Goal: Information Seeking & Learning: Learn about a topic

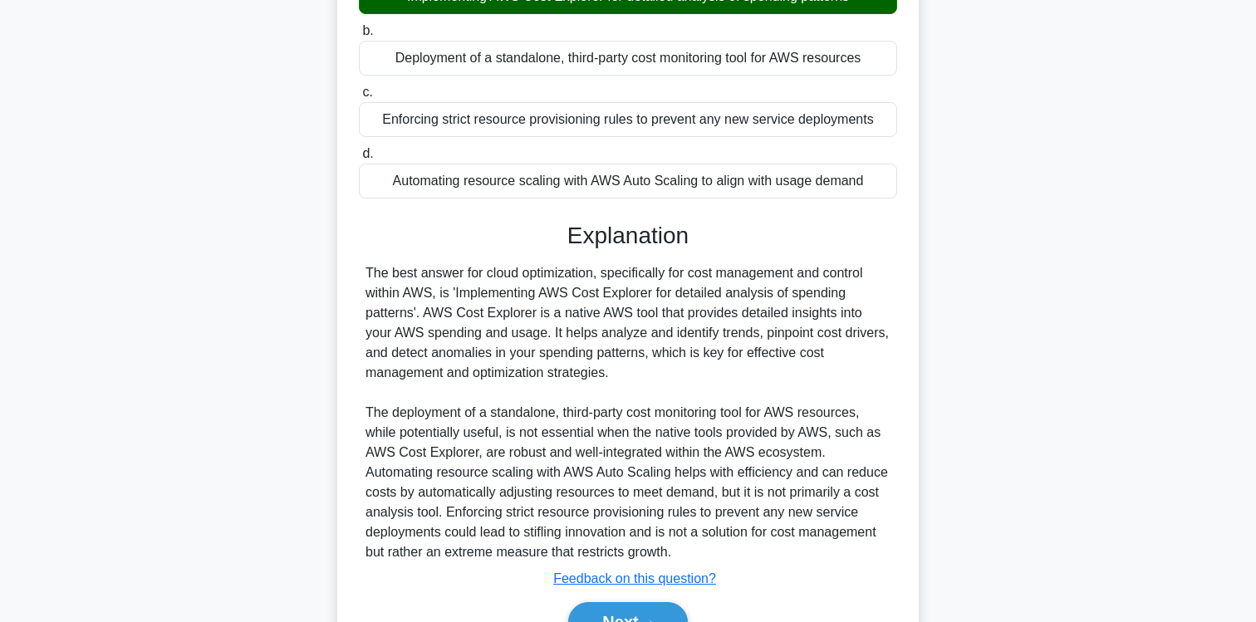
scroll to position [302, 0]
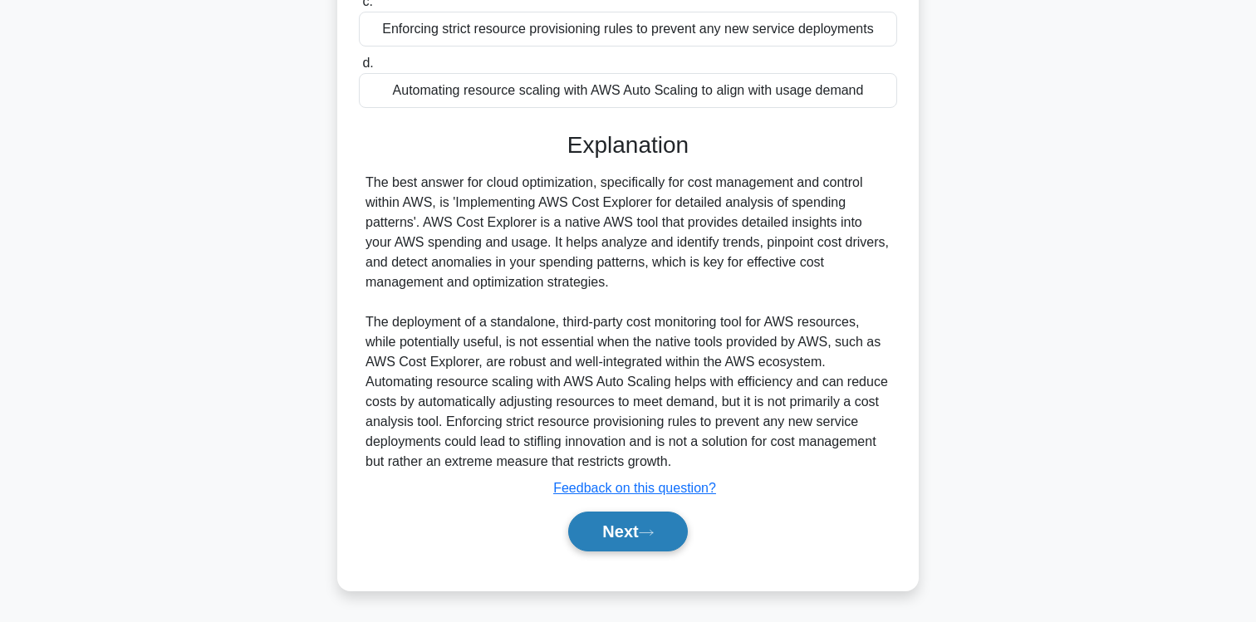
click at [621, 540] on button "Next" at bounding box center [627, 532] width 119 height 40
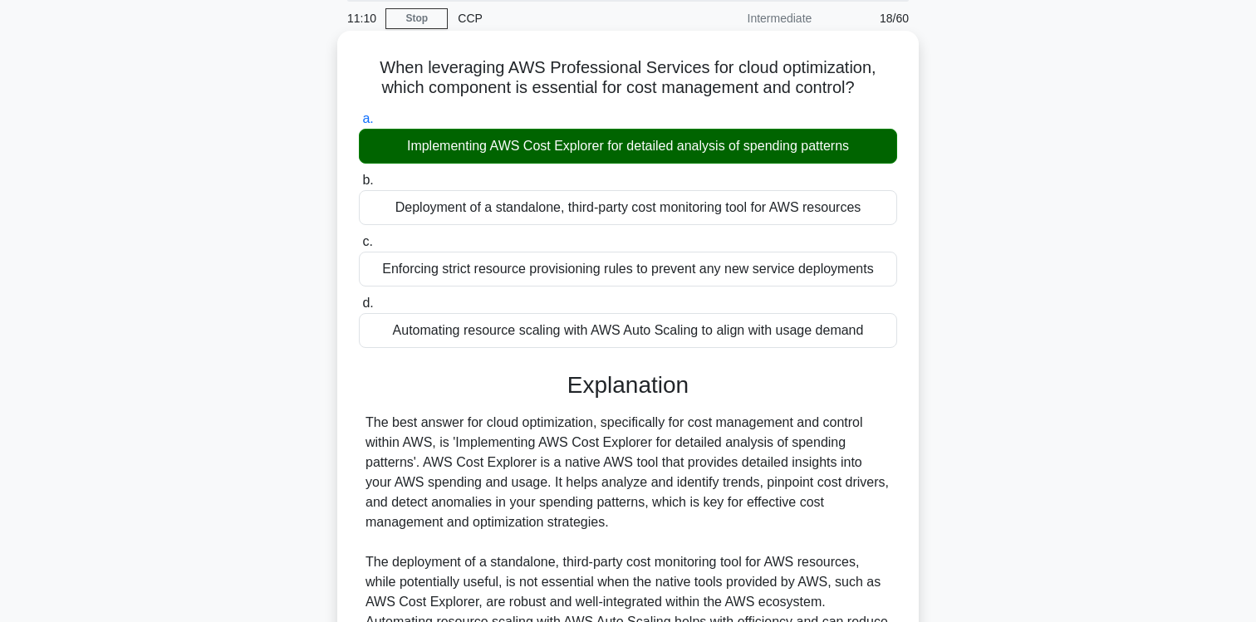
scroll to position [0, 0]
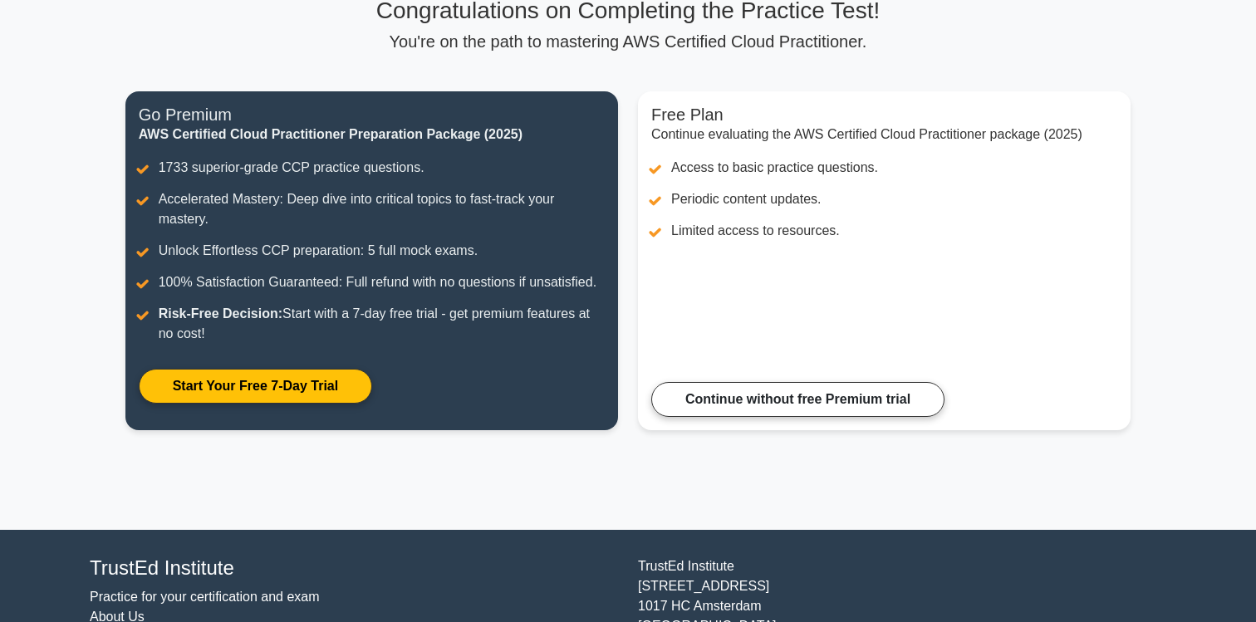
scroll to position [138, 0]
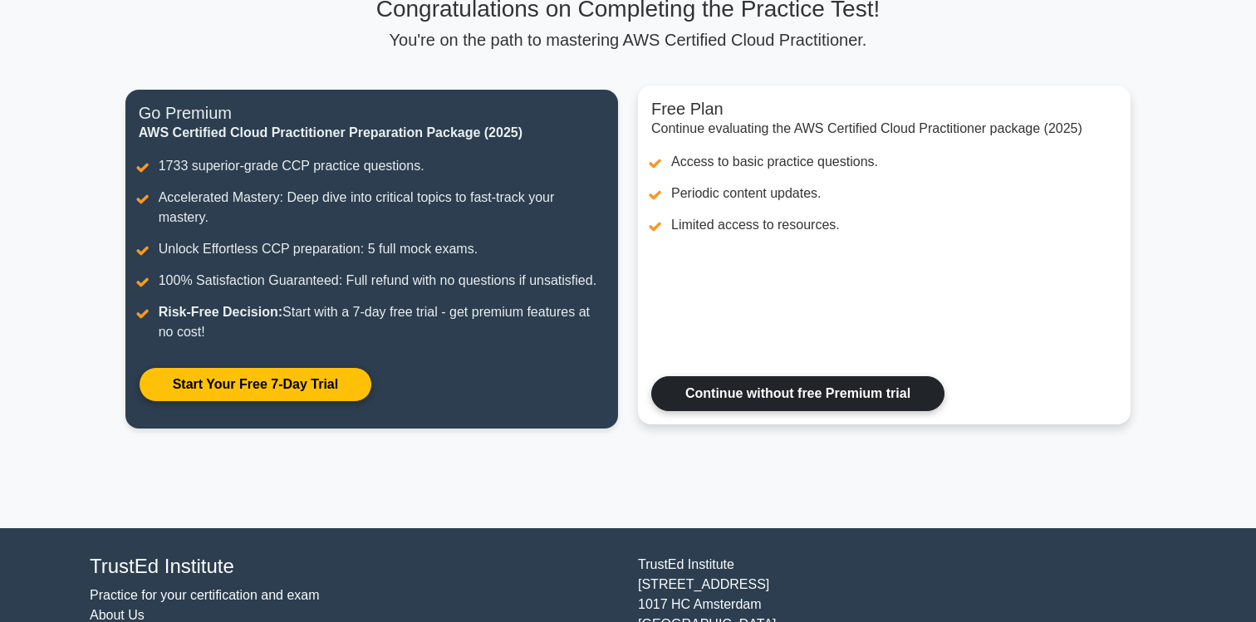
click at [754, 376] on link "Continue without free Premium trial" at bounding box center [797, 393] width 293 height 35
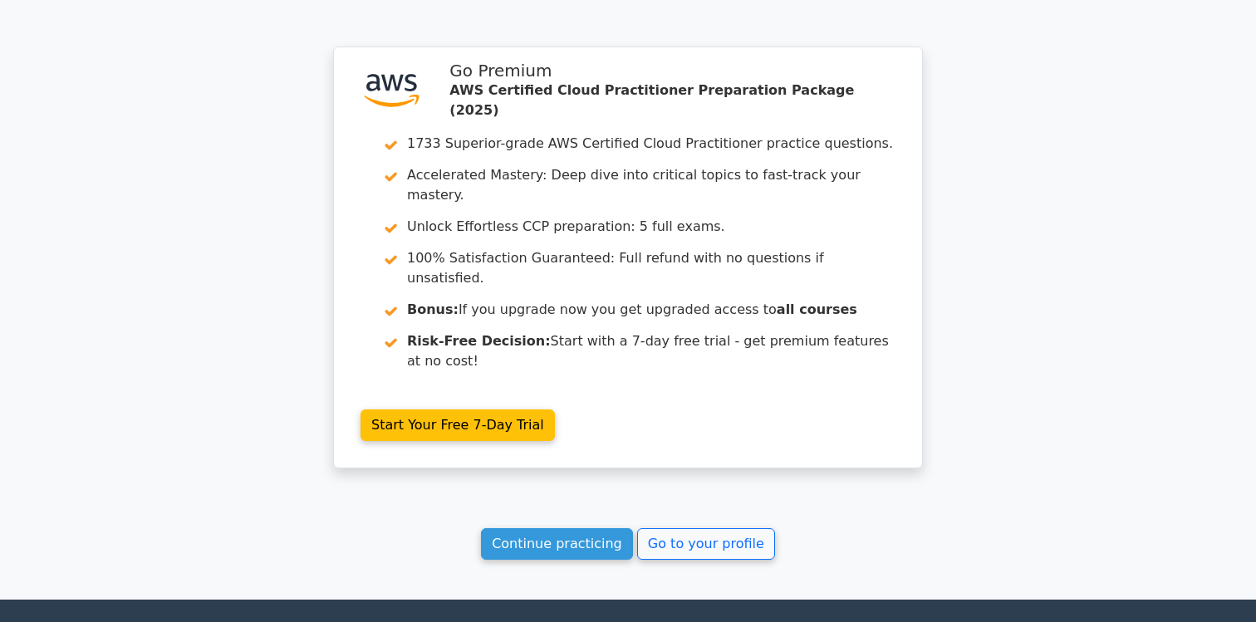
scroll to position [2964, 0]
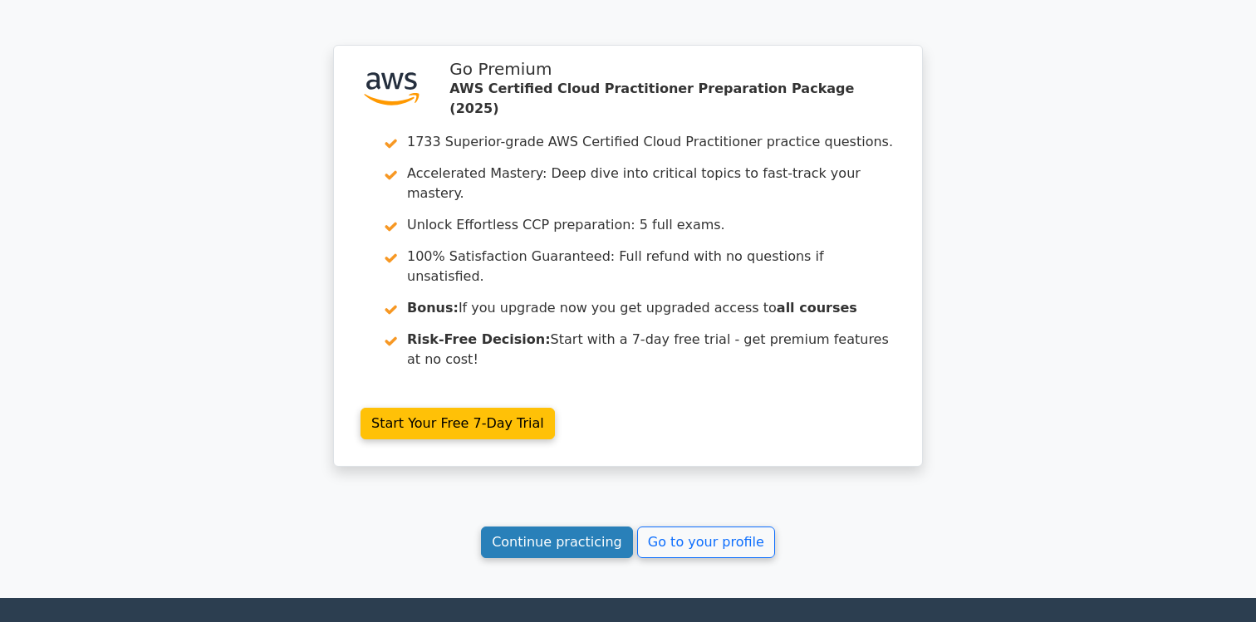
click at [548, 527] on link "Continue practicing" at bounding box center [557, 543] width 152 height 32
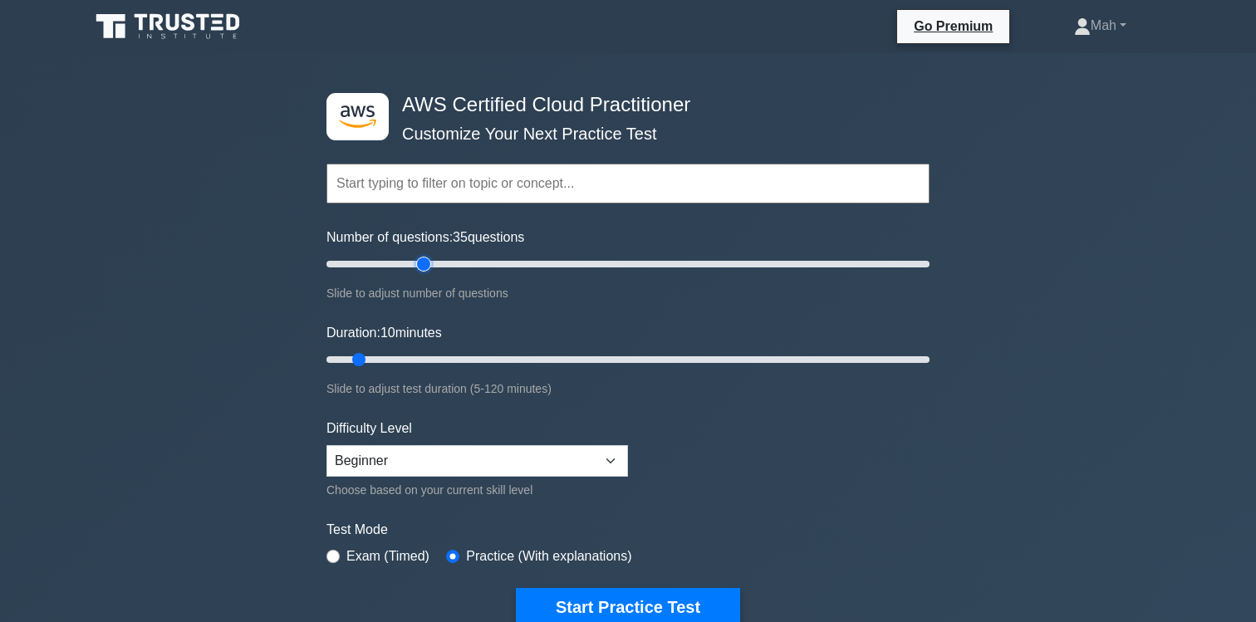
drag, startPoint x: 352, startPoint y: 262, endPoint x: 428, endPoint y: 323, distance: 97.5
type input "35"
click at [428, 274] on input "Number of questions: 35 questions" at bounding box center [628, 264] width 603 height 20
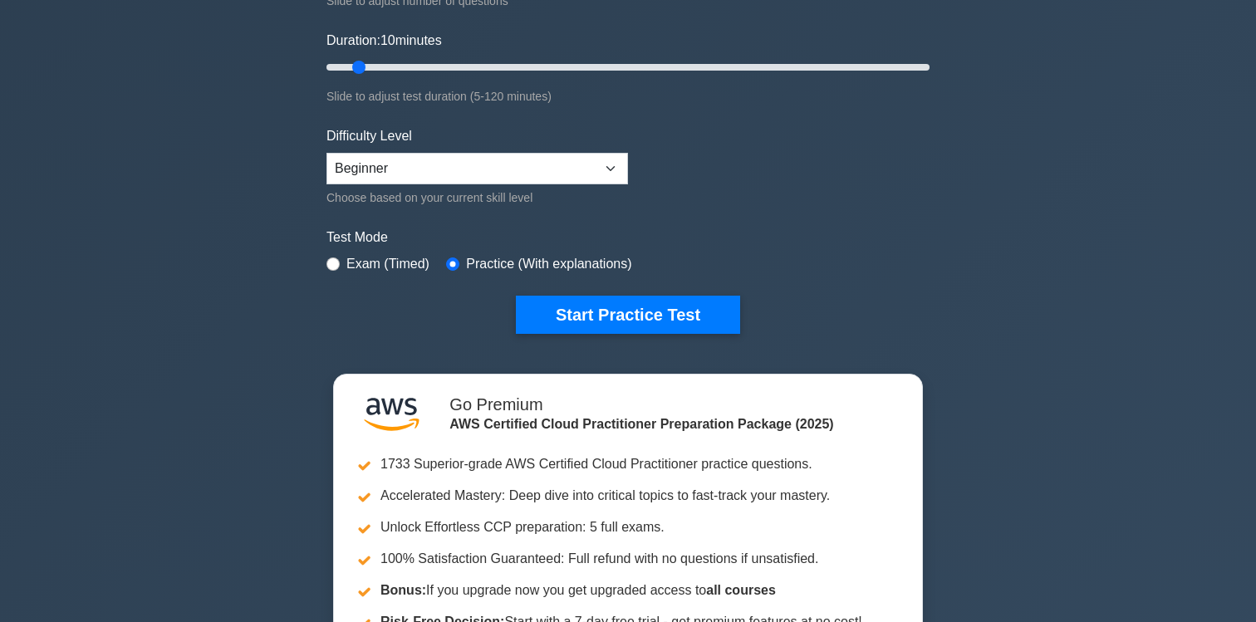
scroll to position [222, 0]
